Goal: Task Accomplishment & Management: Complete application form

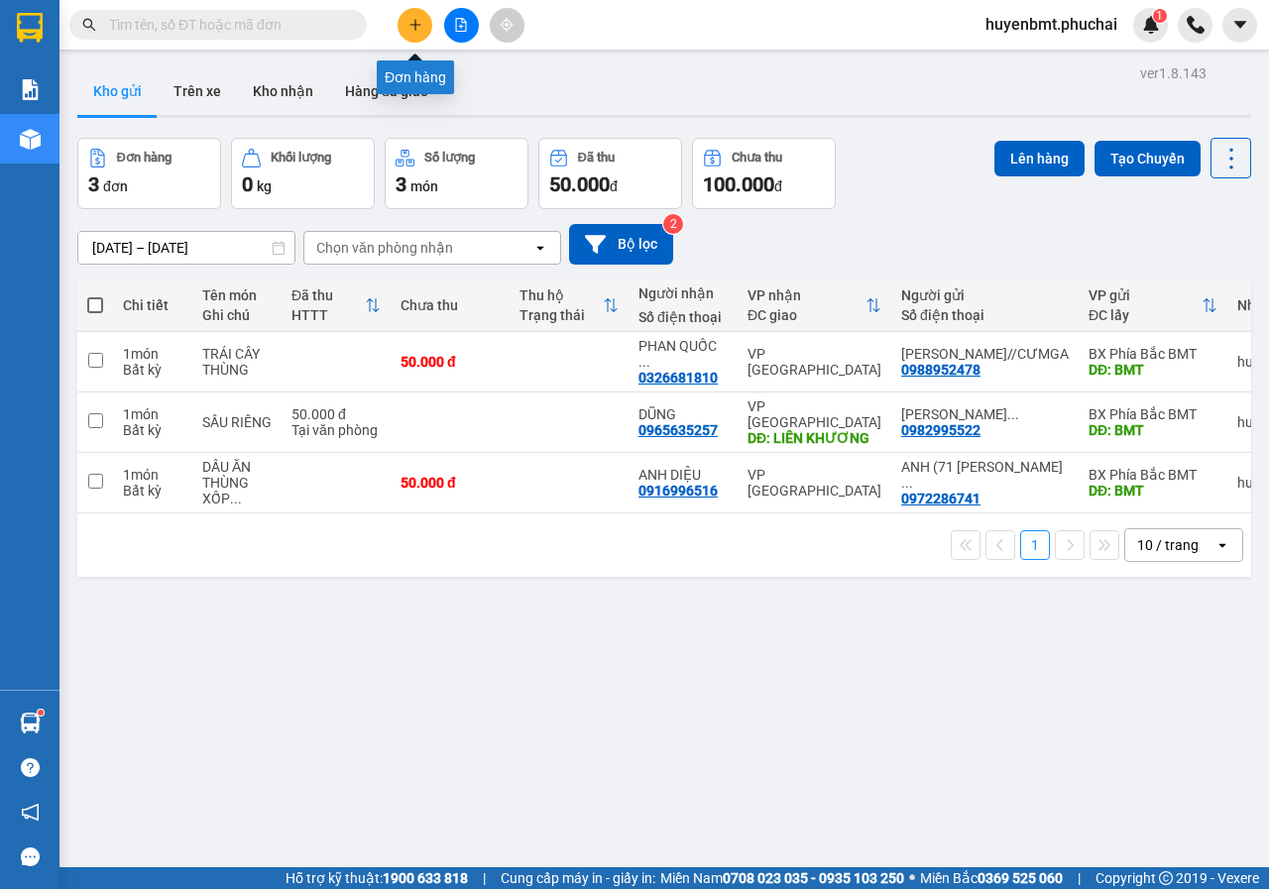
click at [410, 25] on icon "plus" at bounding box center [414, 24] width 11 height 1
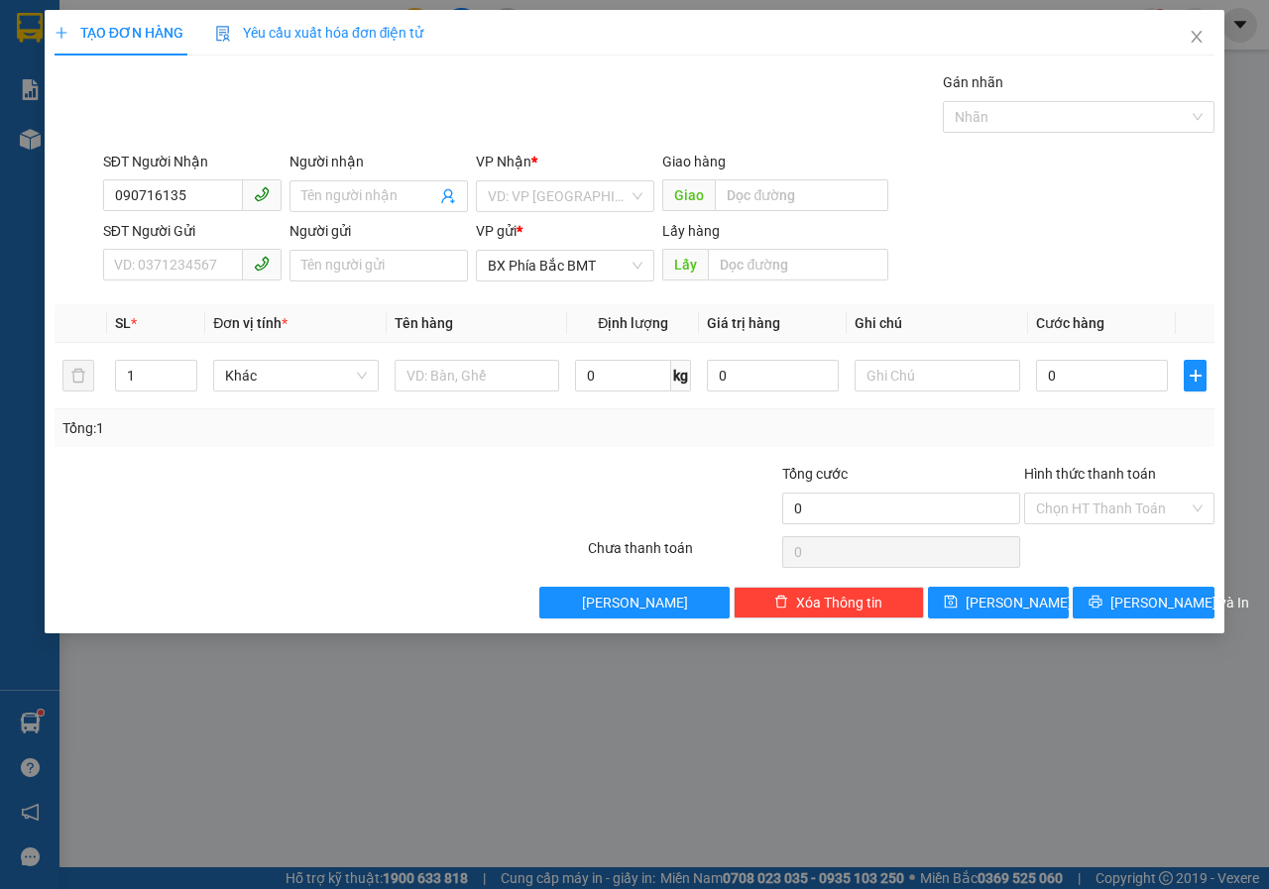
type input "0907161356"
click at [226, 236] on div "0907161356 - ĐẠI [PERSON_NAME]" at bounding box center [225, 236] width 221 height 22
type input "ĐẠI [PERSON_NAME]"
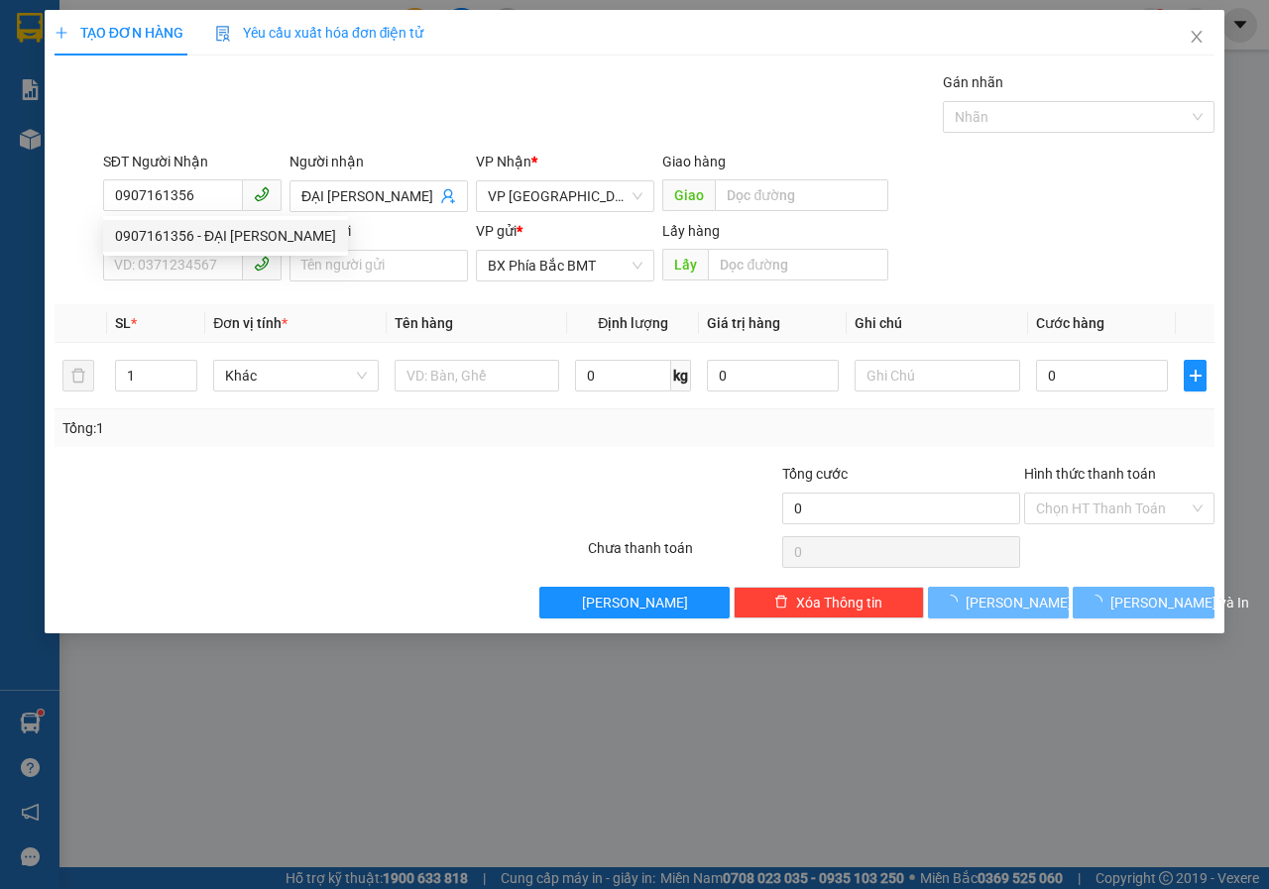
type input "140.000"
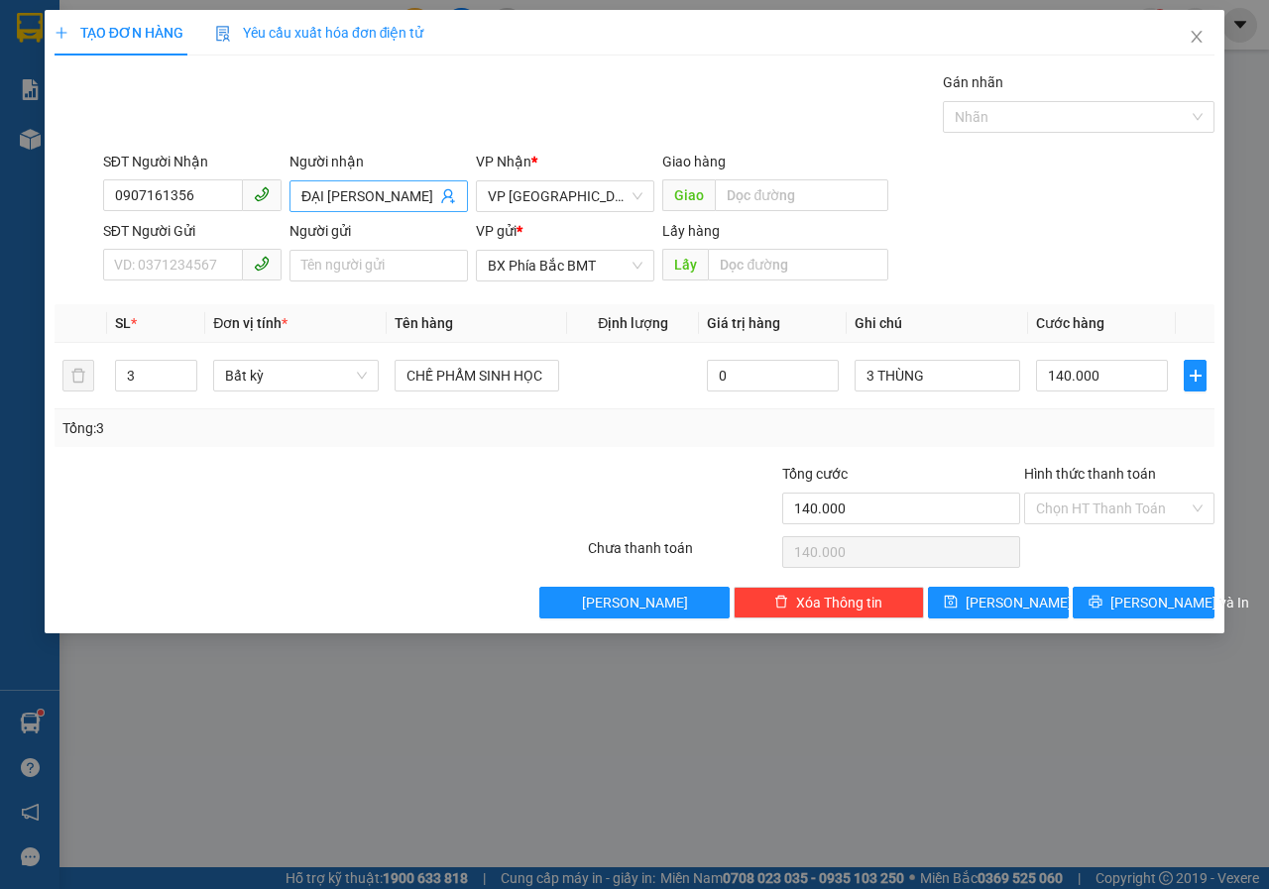
type input "0907161356"
click at [423, 191] on input "ĐẠI [PERSON_NAME]" at bounding box center [368, 196] width 135 height 22
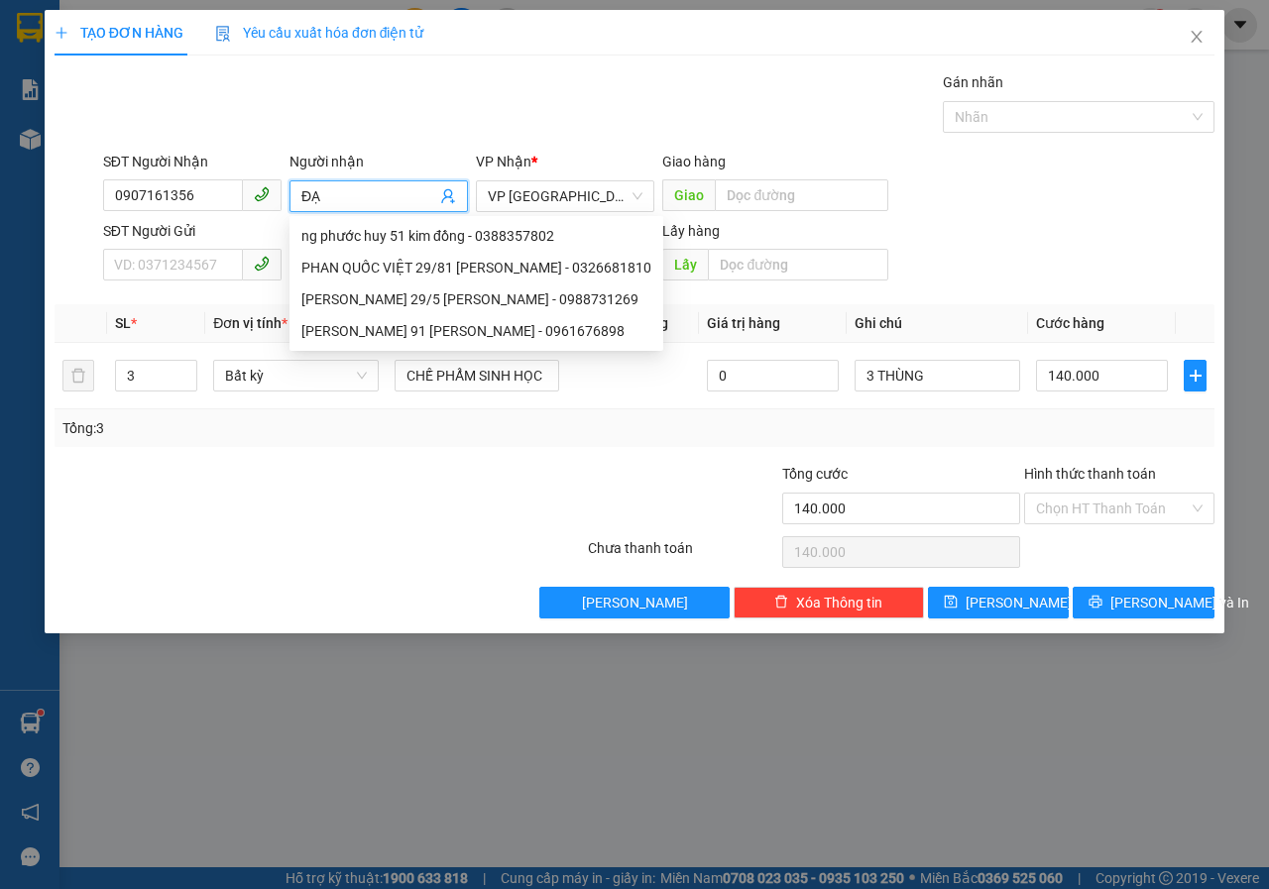
type input "Đ"
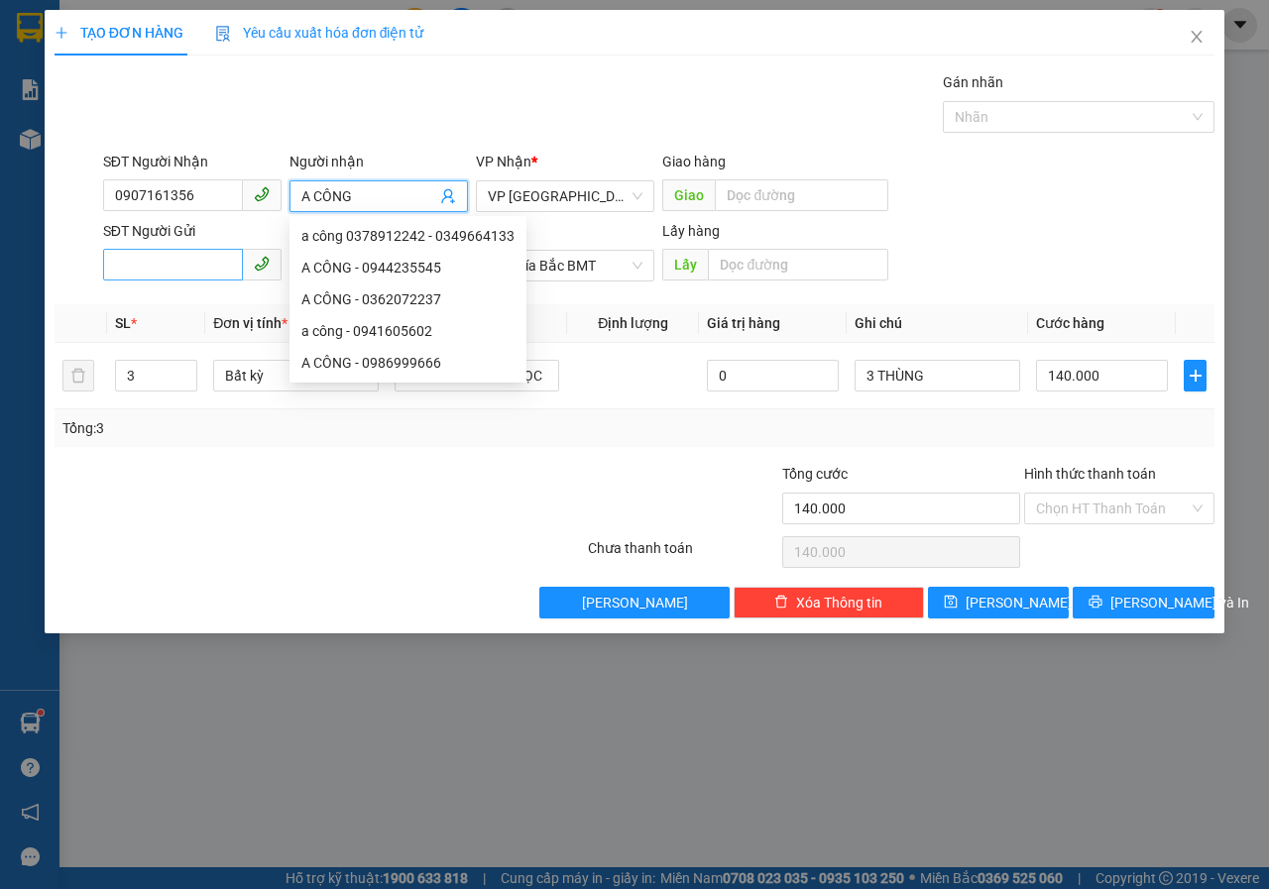
type input "A CÔNG"
click at [198, 275] on input "SĐT Người Gửi" at bounding box center [173, 265] width 140 height 32
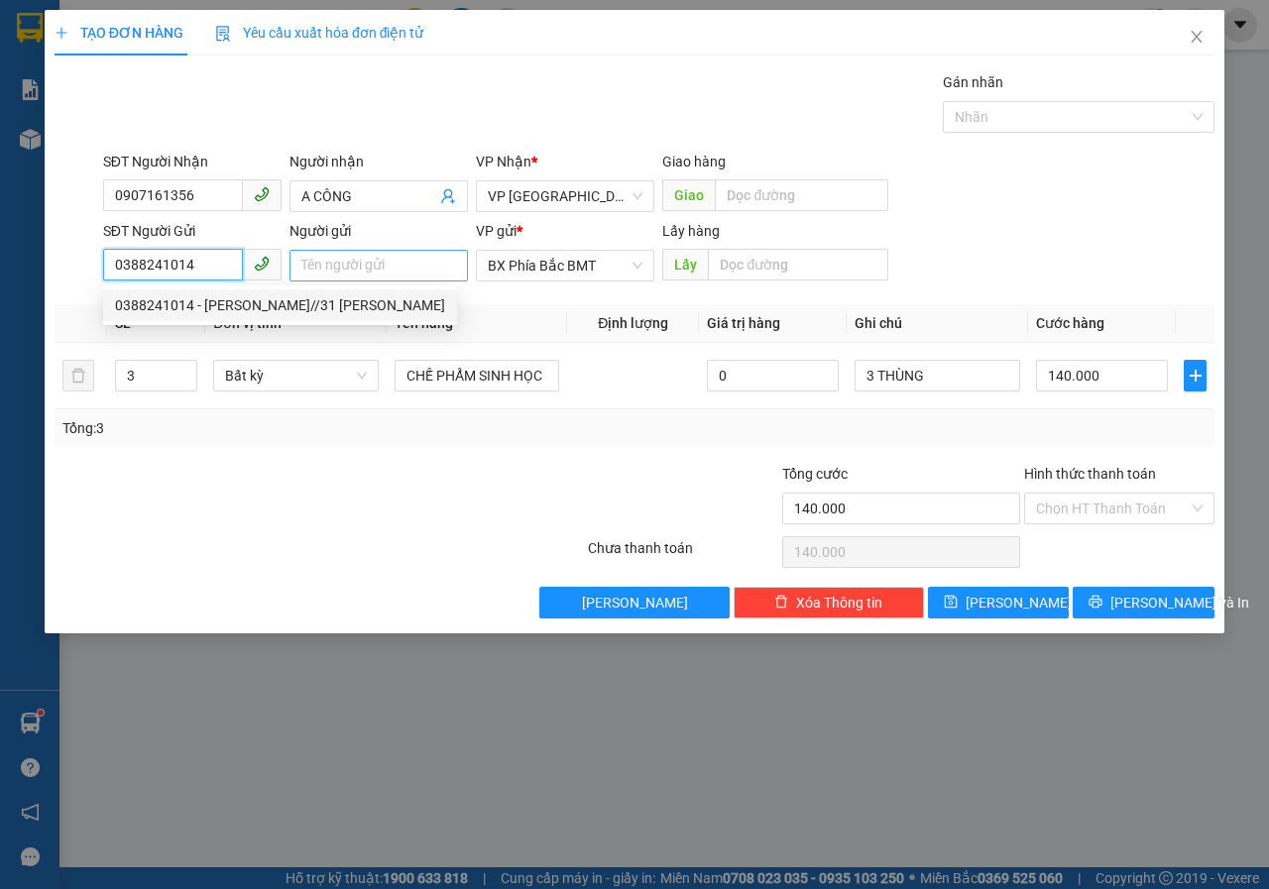
type input "0388241014"
click at [315, 276] on input "Người gửi" at bounding box center [378, 266] width 178 height 32
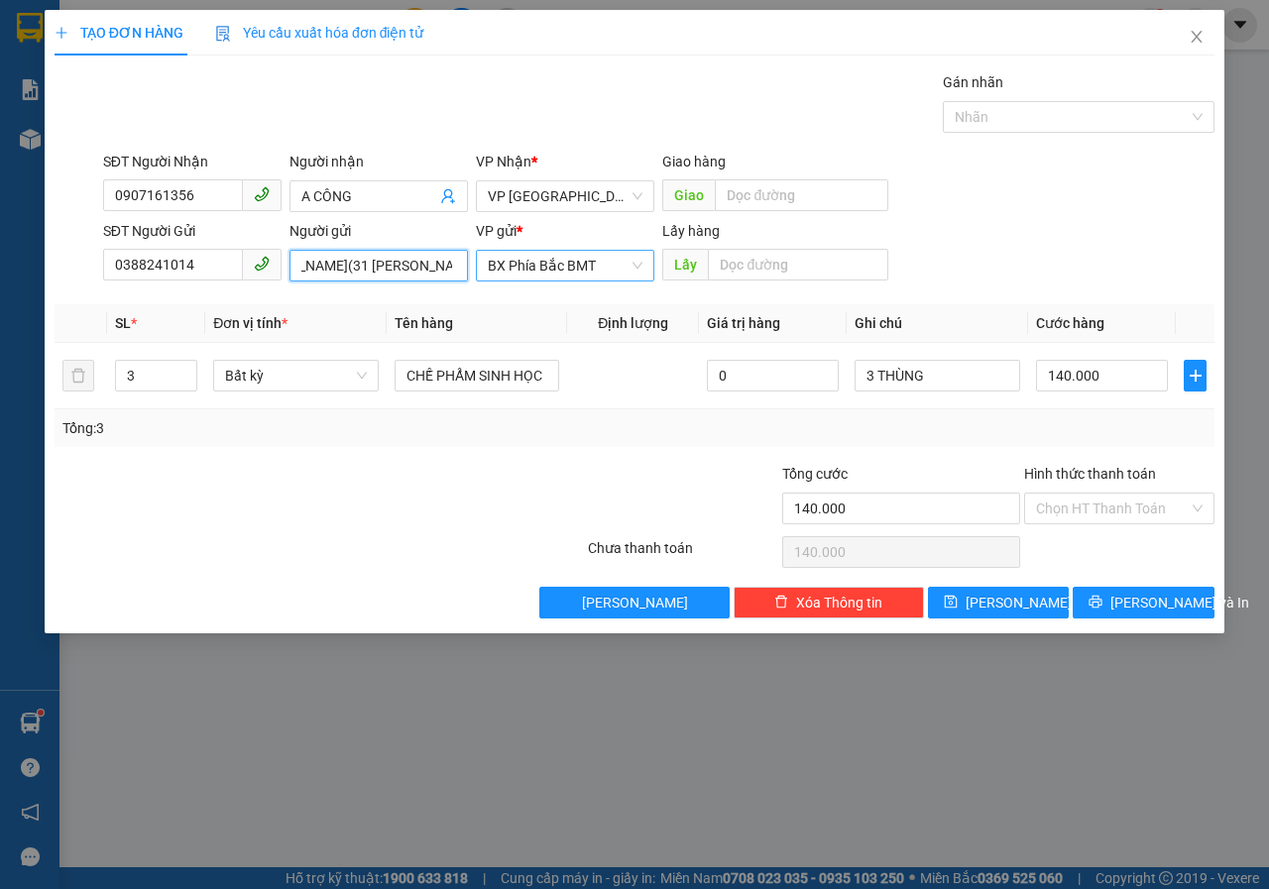
scroll to position [0, 64]
type input "[PERSON_NAME](31 [PERSON_NAME])"
click at [782, 265] on input "text" at bounding box center [797, 265] width 179 height 32
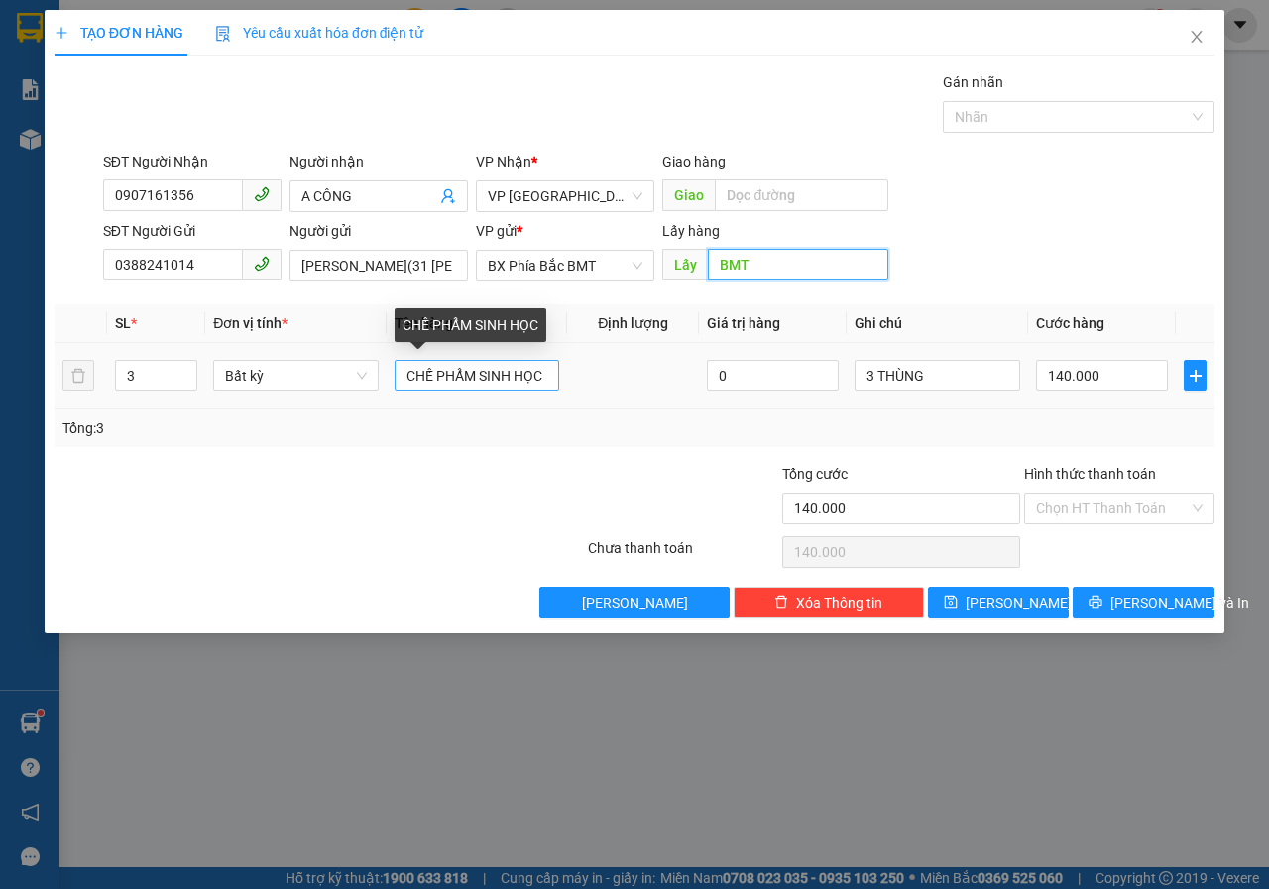
type input "BMT"
click at [546, 372] on input "CHẾ PHẨM SINH HỌC" at bounding box center [478, 376] width 166 height 32
type input "C"
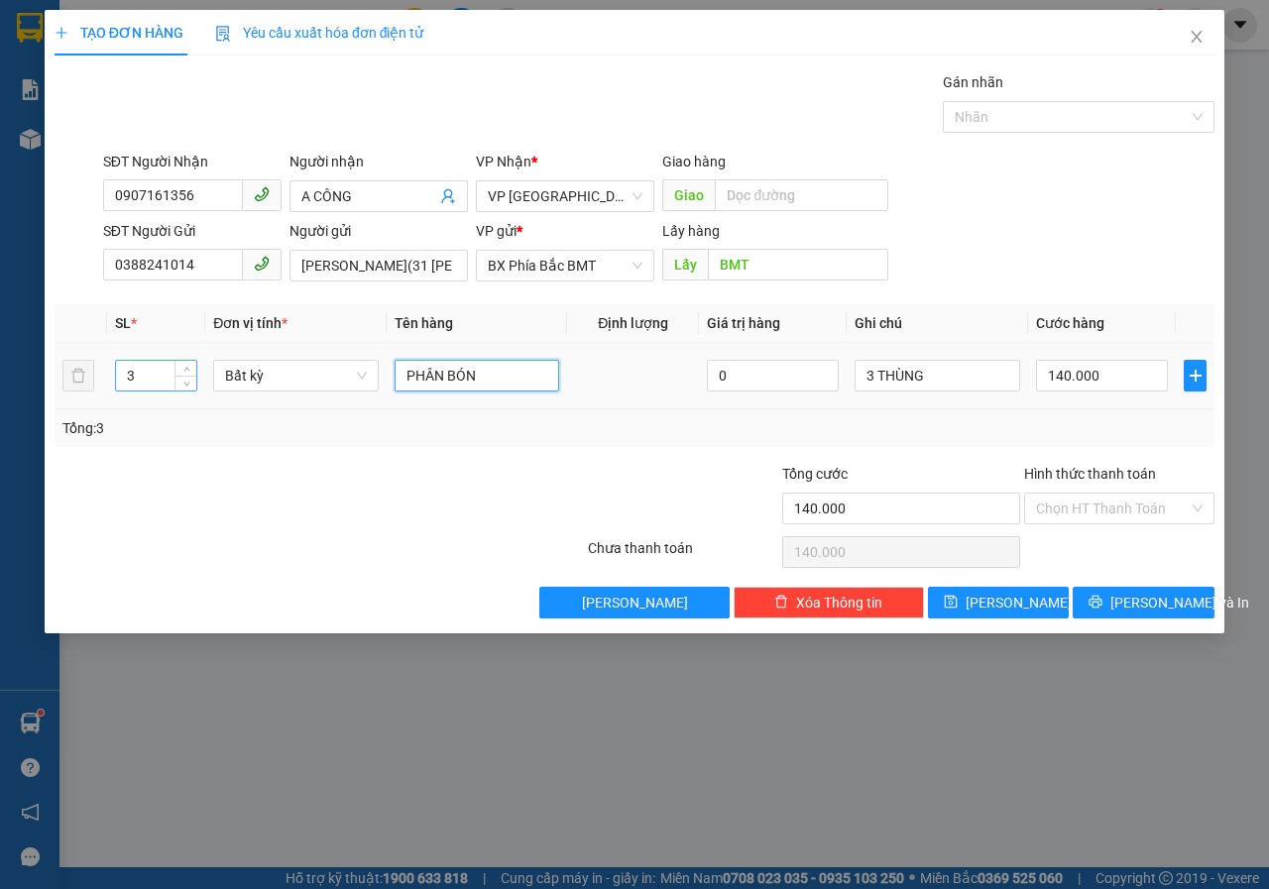
type input "PHÂN BÓN"
click at [141, 376] on input "3" at bounding box center [156, 376] width 81 height 30
click at [1129, 387] on input "140.000" at bounding box center [1102, 376] width 132 height 32
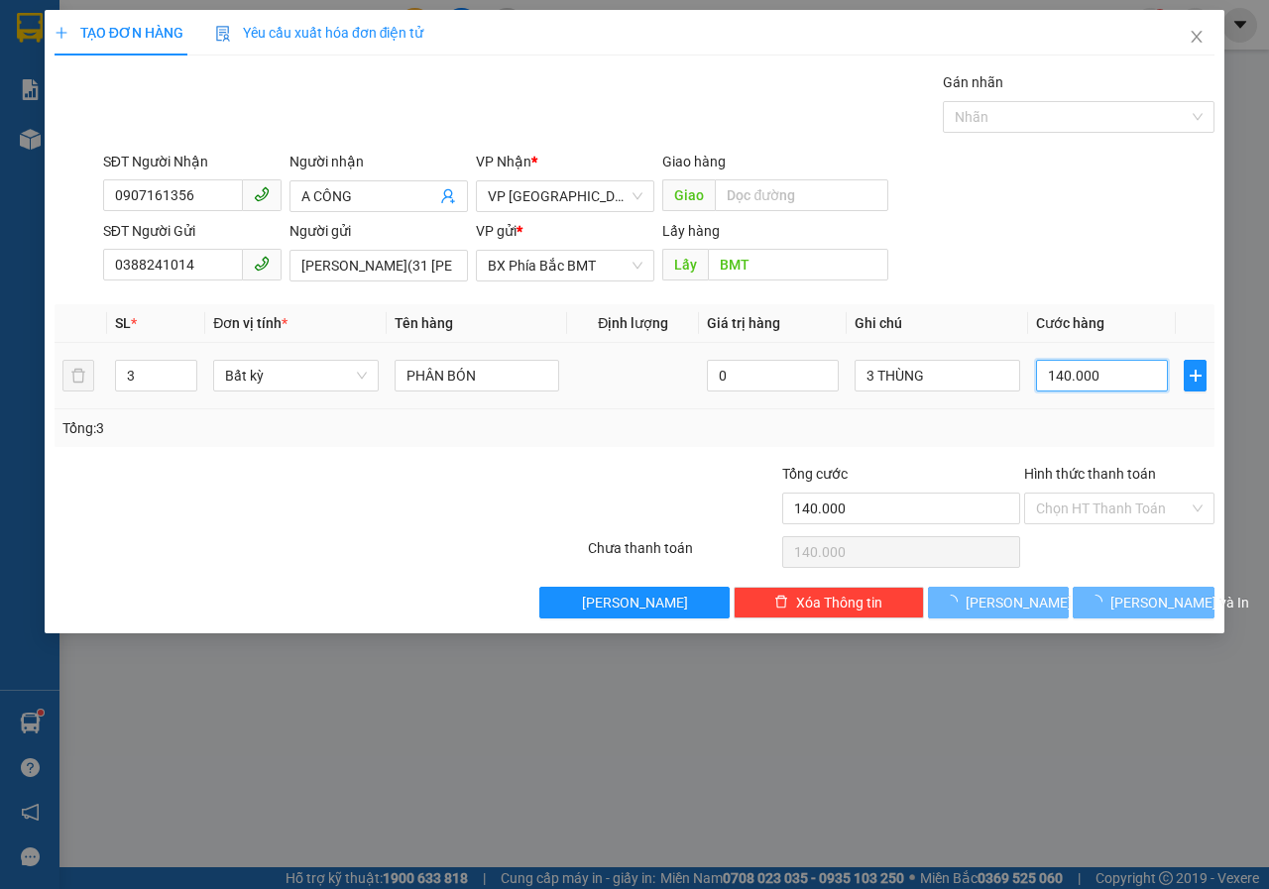
type input "0"
type input "1"
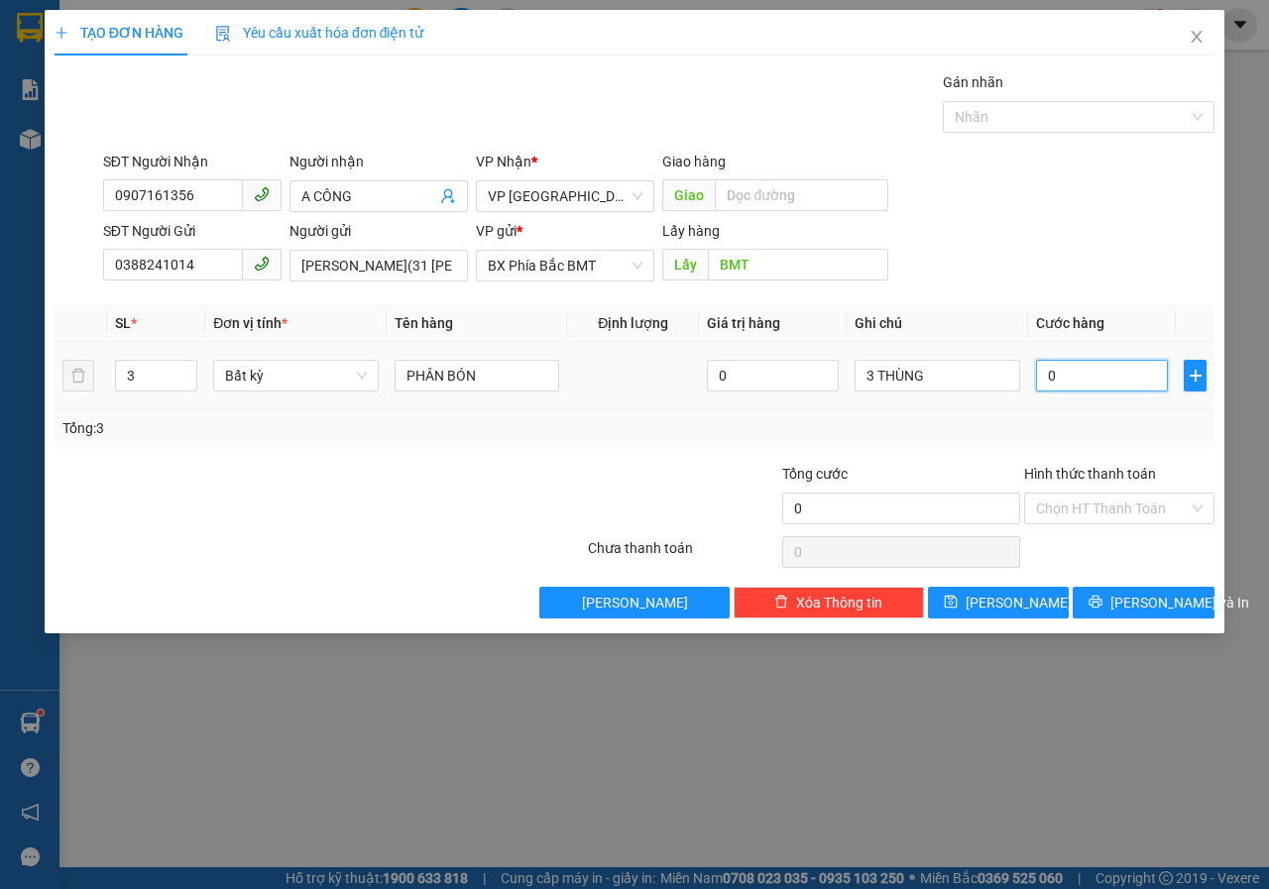
type input "01"
type input "15"
type input "015"
type input "150"
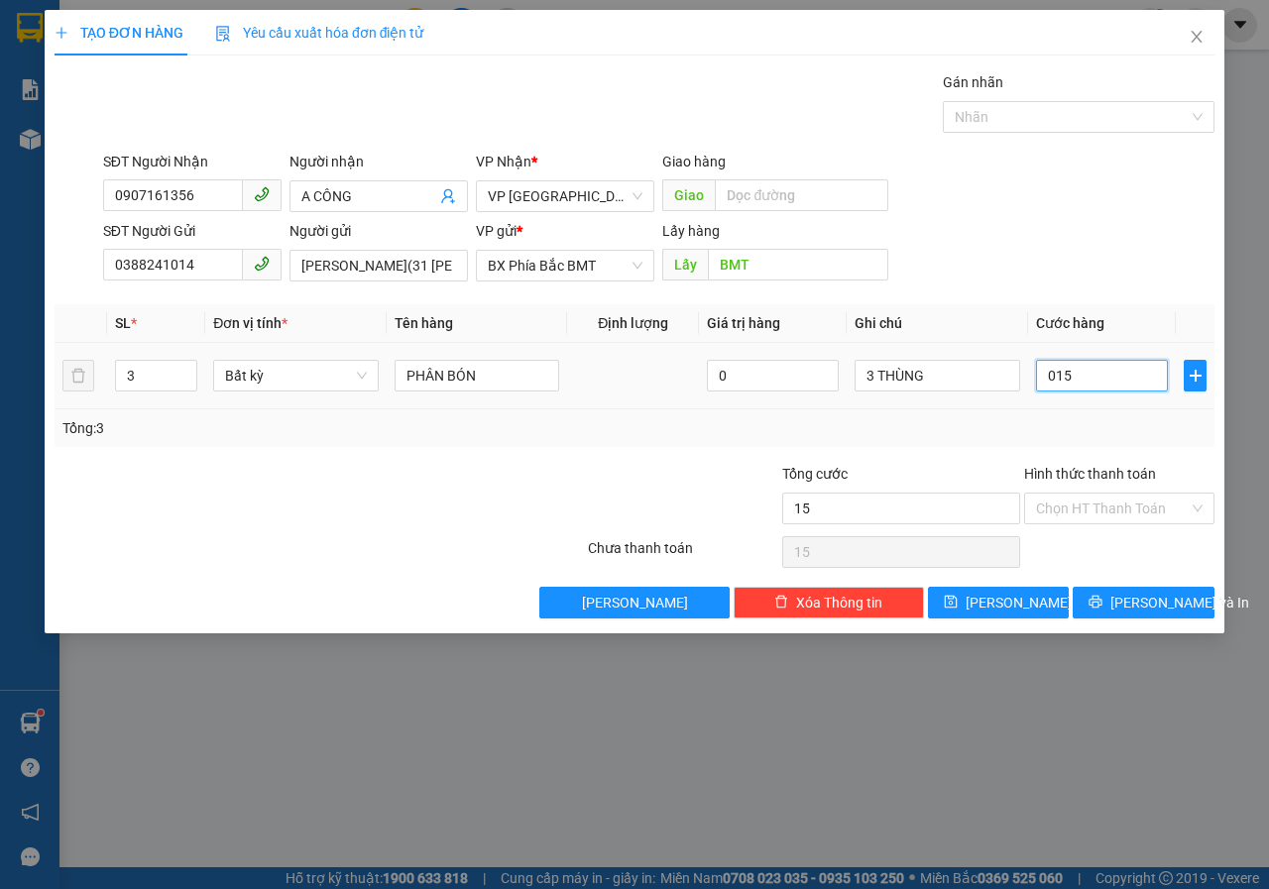
type input "150"
type input "0.150"
drag, startPoint x: 1114, startPoint y: 383, endPoint x: 1017, endPoint y: 480, distance: 137.4
click at [1005, 452] on div "Transit Pickup Surcharge Ids Transit Deliver Surcharge Ids Transit Deliver Surc…" at bounding box center [635, 344] width 1160 height 547
type input "1"
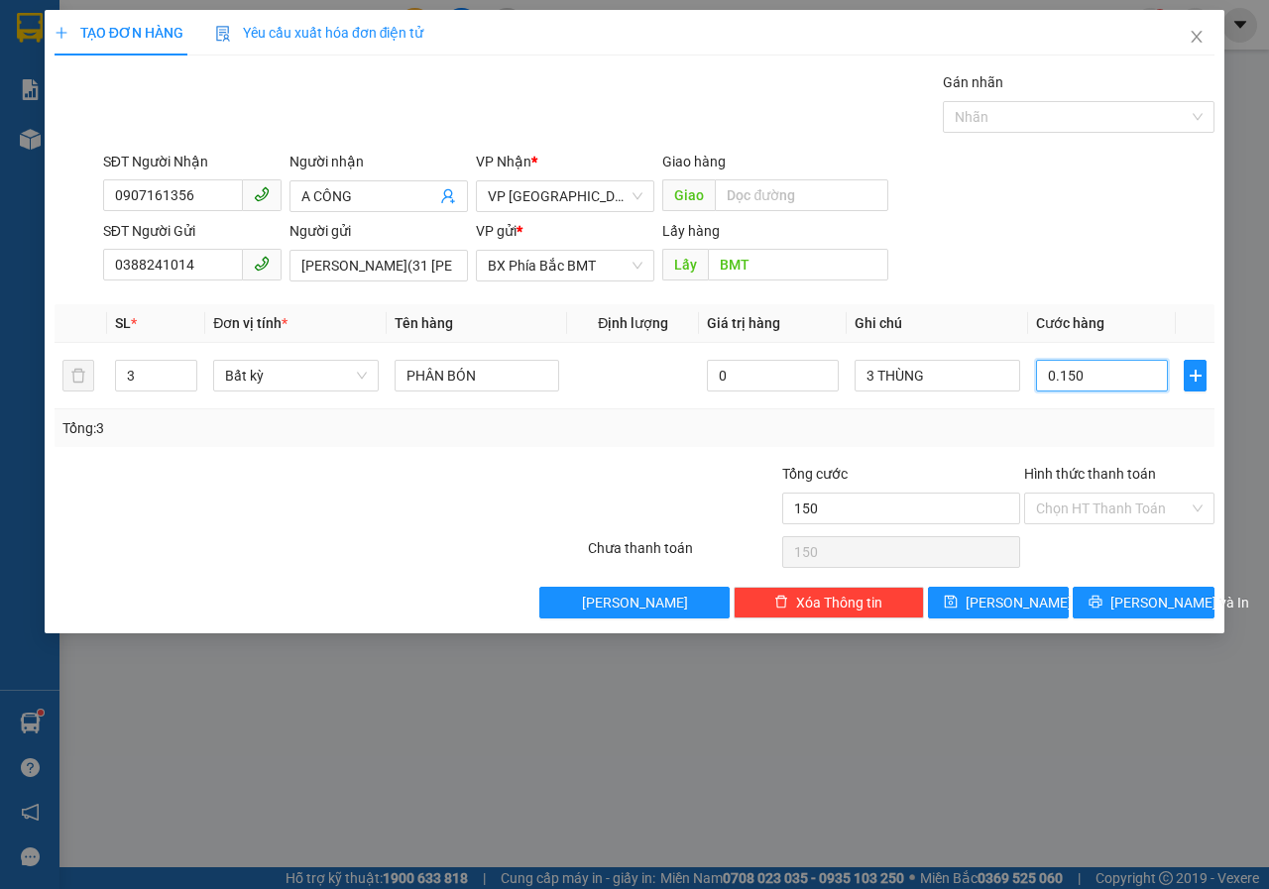
type input "1"
type input "15"
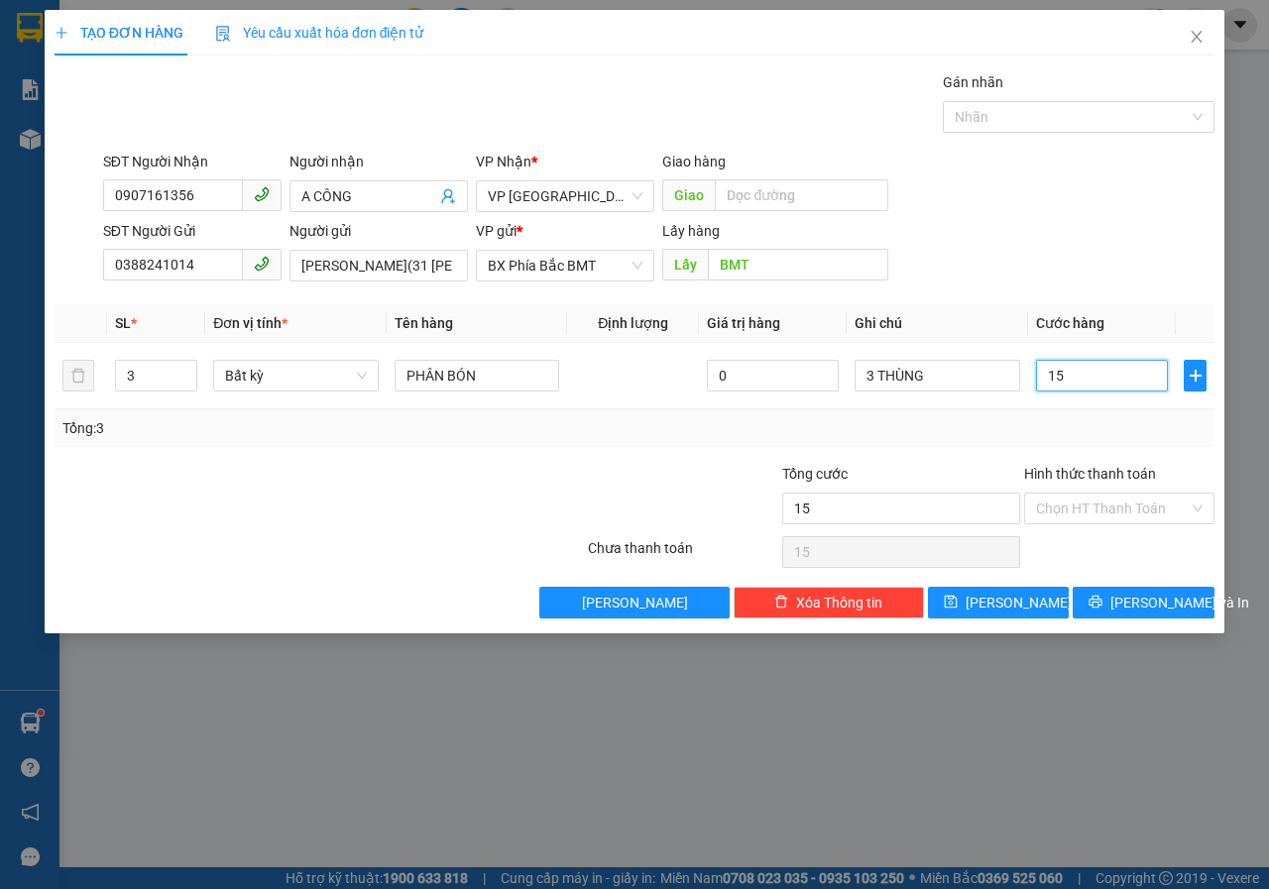
type input "150"
type input "1.500"
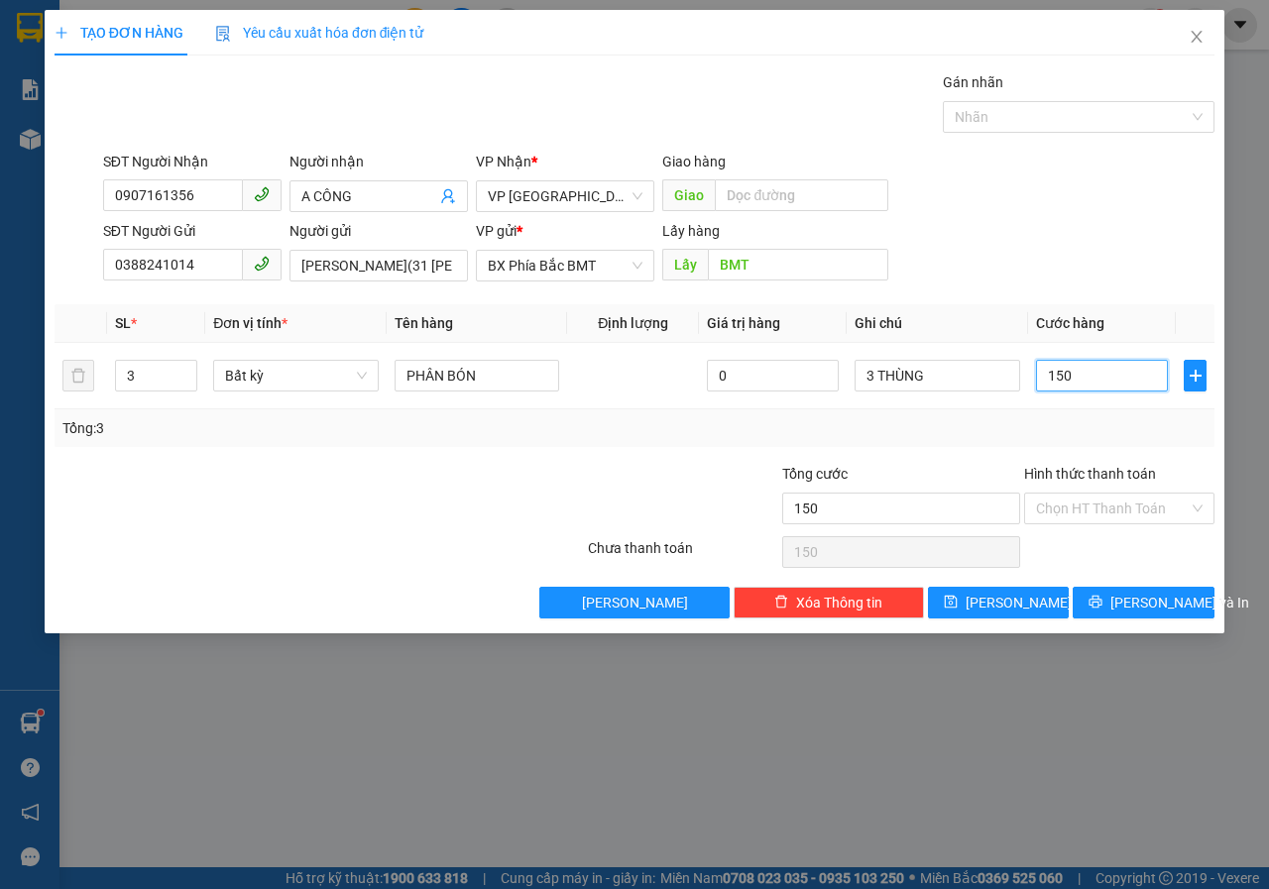
type input "1.500"
type input "15.000"
type input "150.000"
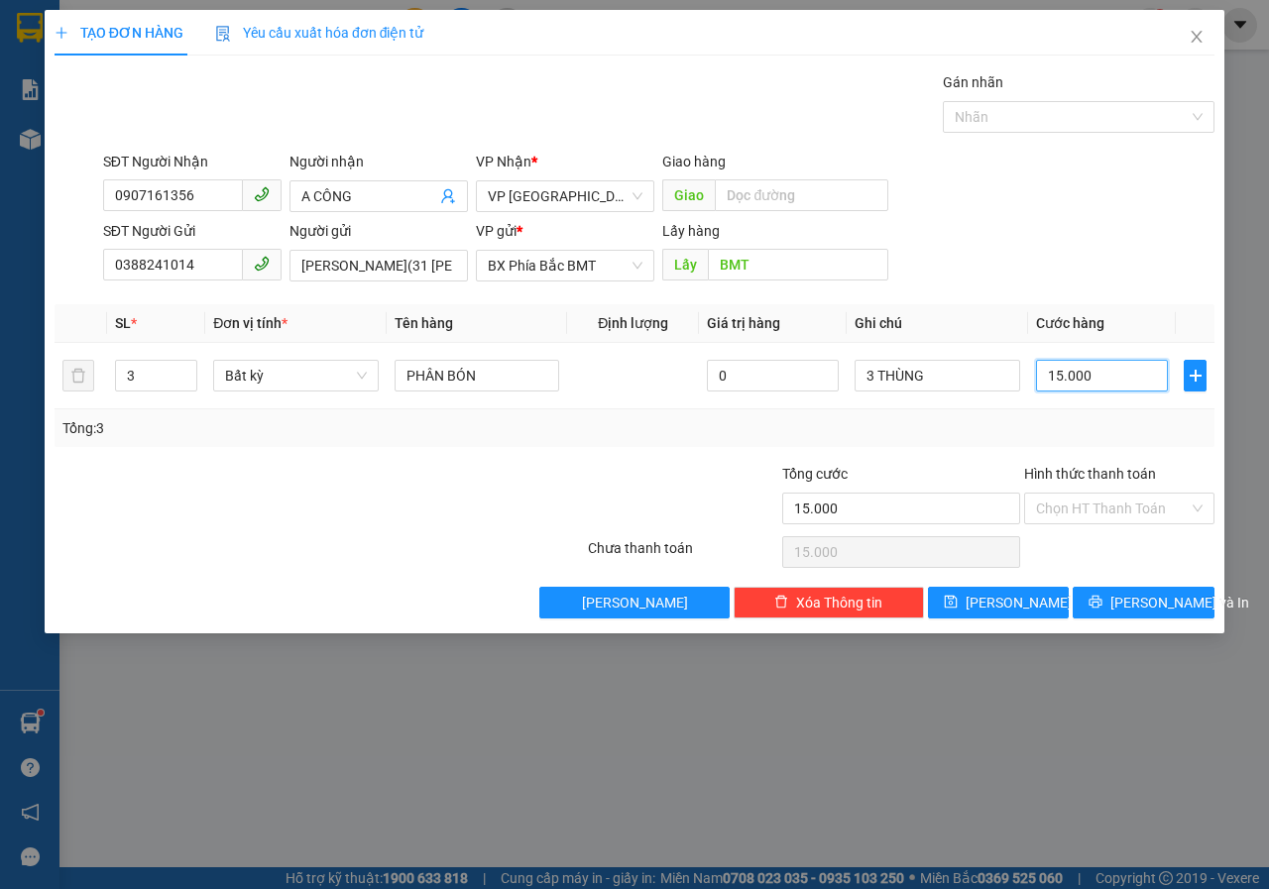
type input "150.000"
click at [1132, 506] on input "Hình thức thanh toán" at bounding box center [1112, 509] width 153 height 30
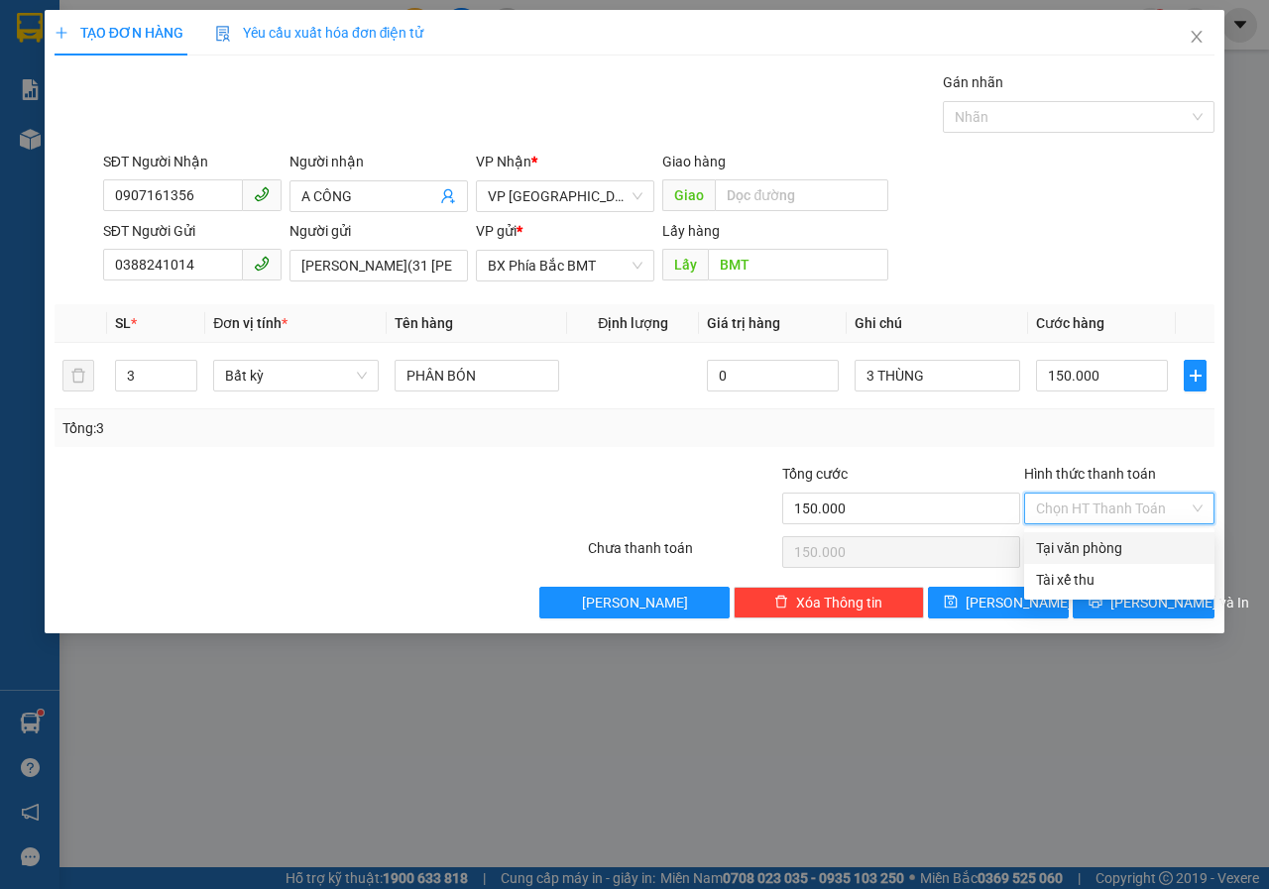
click at [1085, 547] on div "Tại văn phòng" at bounding box center [1119, 548] width 167 height 22
type input "0"
click at [1129, 594] on span "[PERSON_NAME] và In" at bounding box center [1179, 603] width 139 height 22
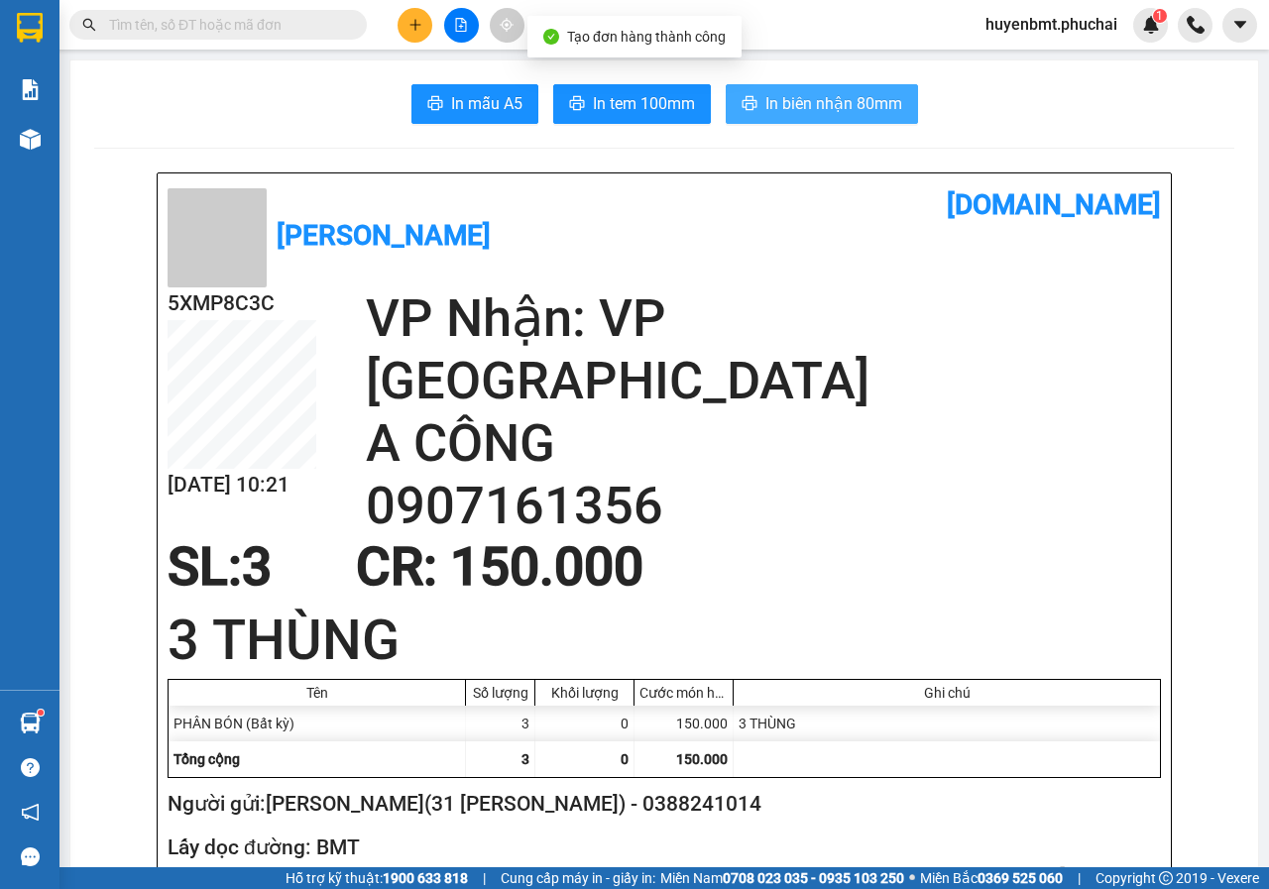
click at [815, 110] on span "In biên nhận 80mm" at bounding box center [833, 103] width 137 height 25
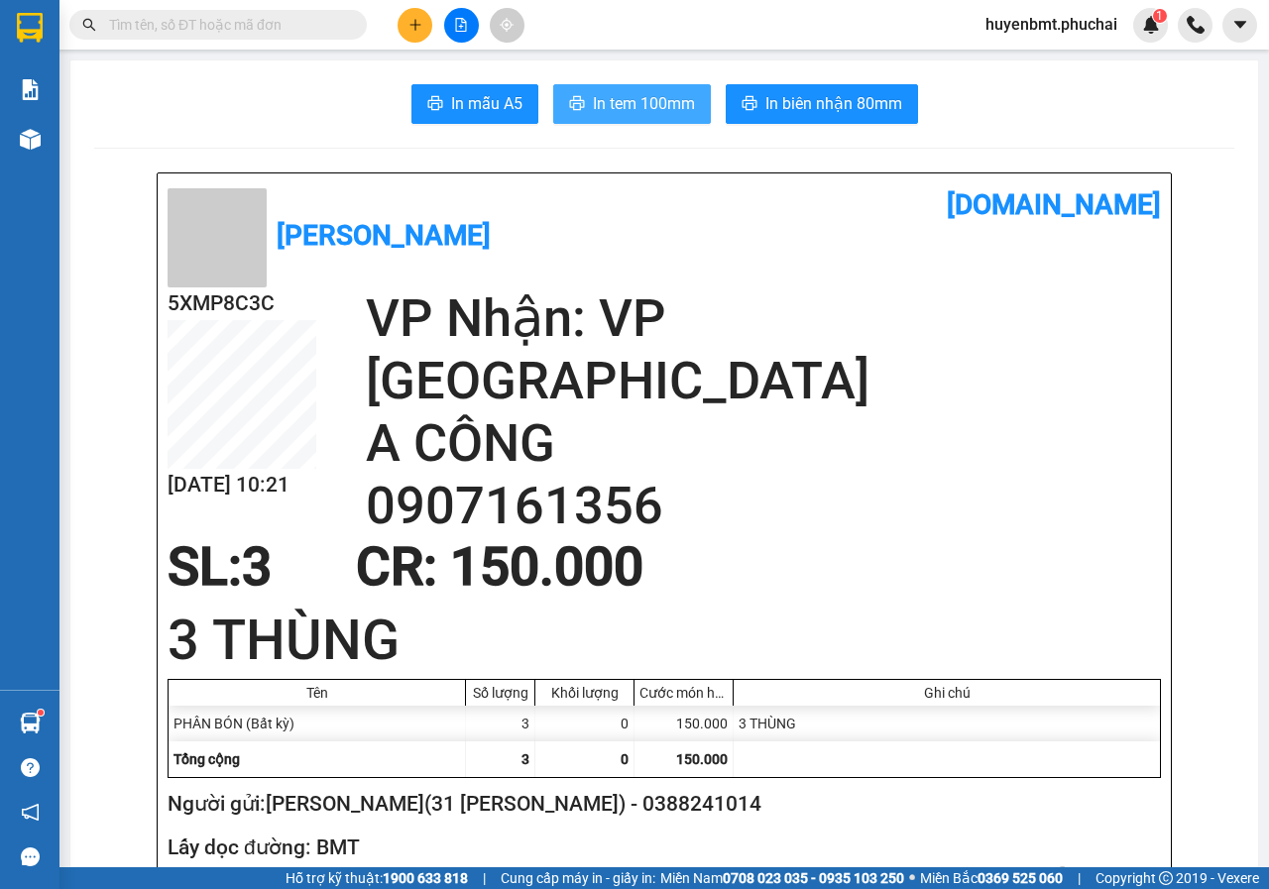
click at [612, 109] on span "In tem 100mm" at bounding box center [644, 103] width 102 height 25
click at [616, 105] on span "In tem 100mm" at bounding box center [644, 103] width 102 height 25
